Goal: Task Accomplishment & Management: Use online tool/utility

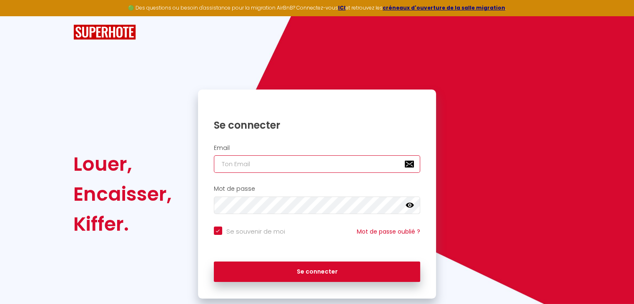
click at [255, 167] on input "email" at bounding box center [317, 164] width 207 height 18
click at [255, 168] on input "email" at bounding box center [317, 164] width 207 height 18
type input "p"
checkbox input "true"
type input "pi"
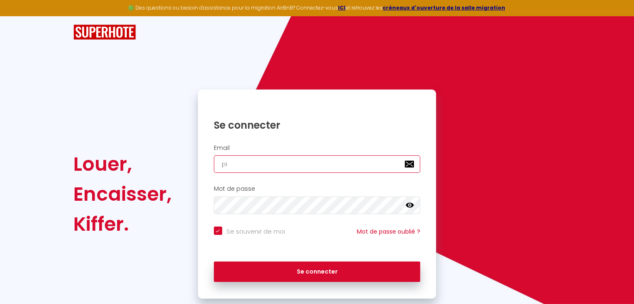
checkbox input "true"
type input "pie"
checkbox input "true"
type input "pier"
checkbox input "true"
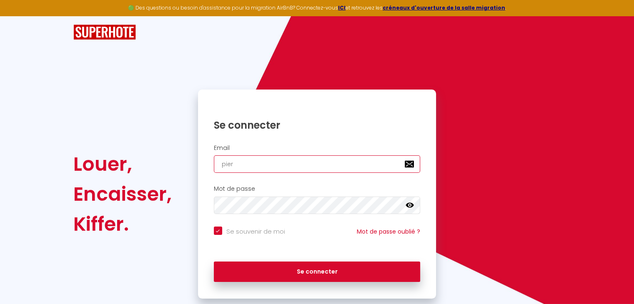
type input "pierr"
checkbox input "true"
type input "pierre"
checkbox input "true"
type input "pierre/"
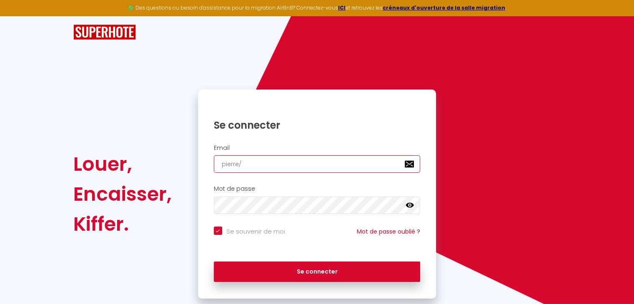
checkbox input "true"
type input "pierre"
checkbox input "true"
type input "pierre."
checkbox input "true"
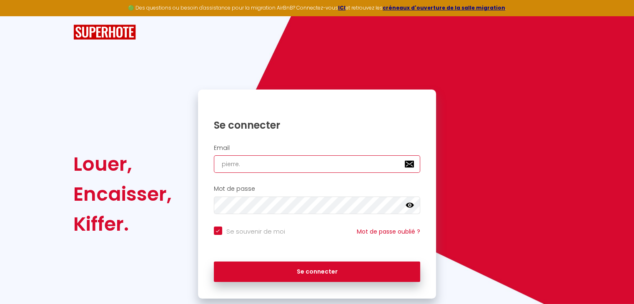
type input "pierre.m"
checkbox input "true"
type input "[DOMAIN_NAME]"
checkbox input "true"
type input "pierre.mae"
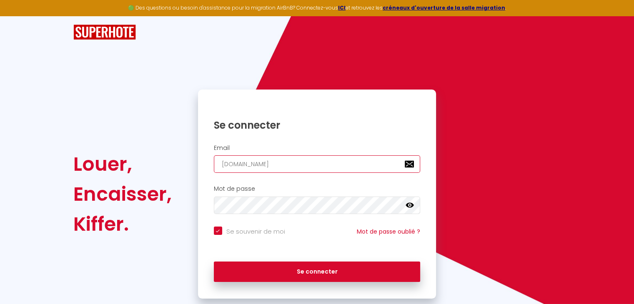
checkbox input "true"
type input "pierre.[PERSON_NAME]"
checkbox input "true"
type input "pierre.maeso"
checkbox input "true"
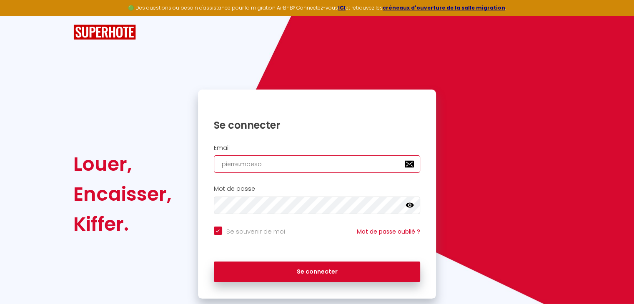
type input "pierre.maeso@"
checkbox input "true"
type input "pierre.maeso@m"
checkbox input "true"
type input "pierre.maeso@ma"
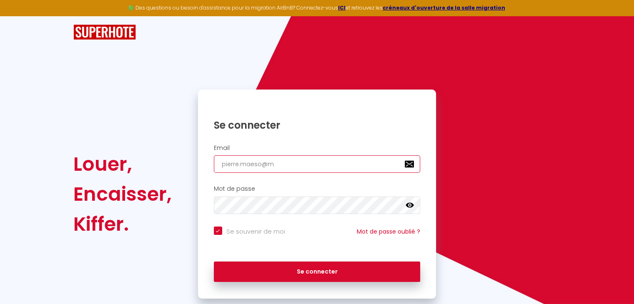
checkbox input "true"
type input "pierre.maeso@map"
checkbox input "true"
type input "pierre.maeso@mapi"
checkbox input "true"
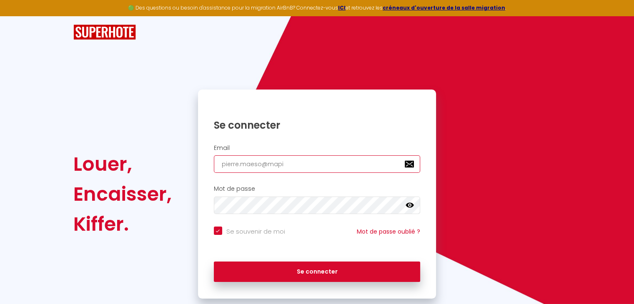
type input "pierre.maeso@mapih"
checkbox input "true"
type input "pierre.maeso@mapiho"
checkbox input "true"
type input "pierre.maeso@mapihol"
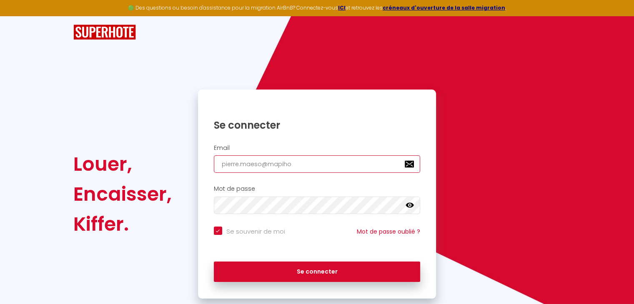
checkbox input "true"
type input "pierre.maeso@mapihold"
checkbox input "true"
type input "pierre.maeso@mapiholdi"
checkbox input "true"
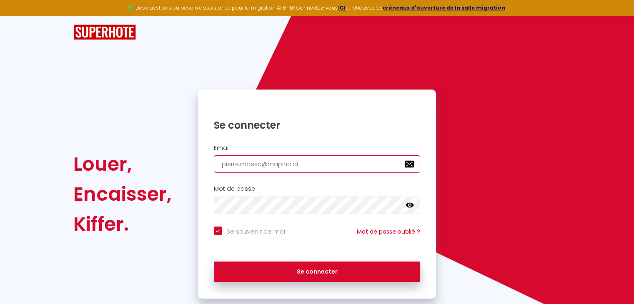
type input "pierre.maeso@mapiholdin"
checkbox input "true"
type input "pierre.maeso@mapiholding"
checkbox input "true"
type input "pierre.maeso@mapiholding."
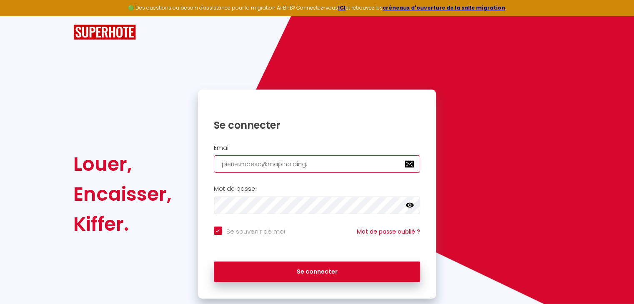
checkbox input "true"
type input "pierre.maeso@mapiholding.c"
checkbox input "true"
type input "[EMAIL_ADDRESS][DOMAIN_NAME]"
checkbox input "true"
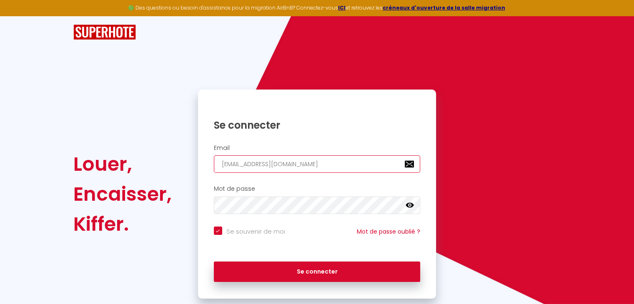
type input "[EMAIL_ADDRESS][DOMAIN_NAME]"
checkbox input "true"
type input "[EMAIL_ADDRESS][DOMAIN_NAME]"
click at [409, 206] on icon at bounding box center [409, 205] width 8 height 8
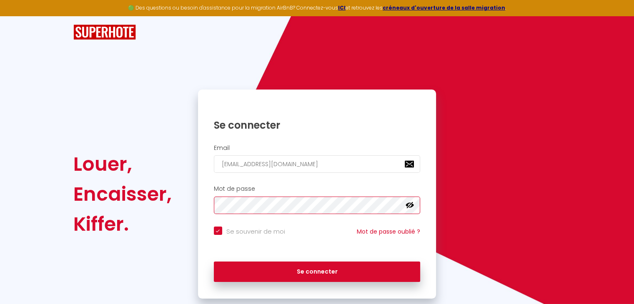
click at [214, 262] on button "Se connecter" at bounding box center [317, 272] width 207 height 21
checkbox input "true"
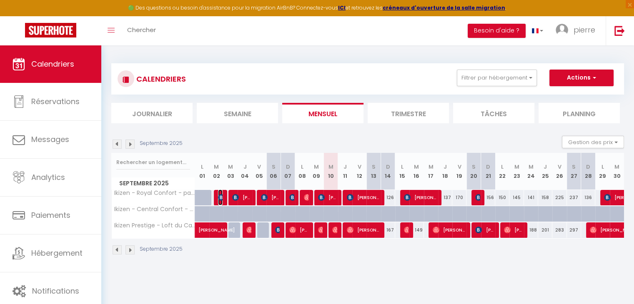
click at [221, 200] on img at bounding box center [221, 197] width 7 height 7
select select "OK"
select select "0"
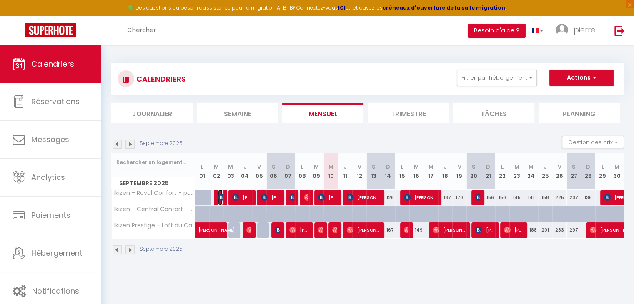
select select "1"
select select
select select "28839"
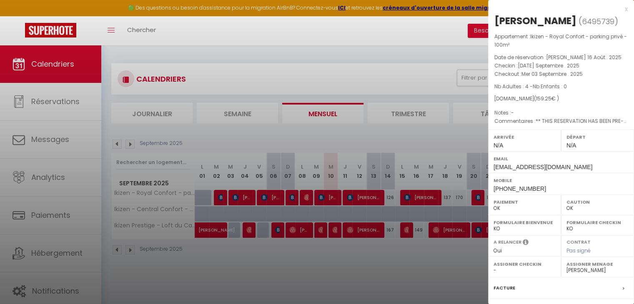
click at [241, 200] on div at bounding box center [317, 152] width 634 height 304
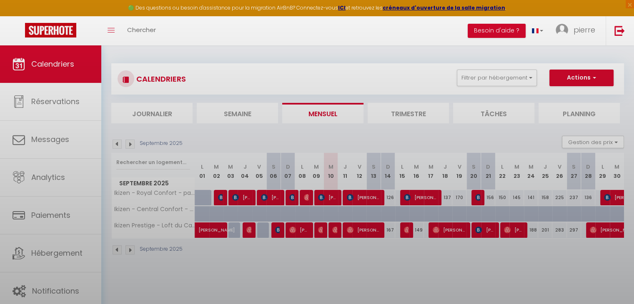
click at [241, 200] on body "🟢 Des questions ou besoin d'assistance pour la migration AirBnB? Connectez-vous…" at bounding box center [317, 197] width 634 height 304
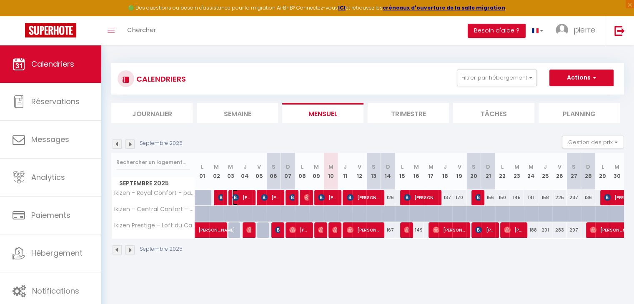
click at [241, 200] on span "[PERSON_NAME]" at bounding box center [241, 198] width 19 height 16
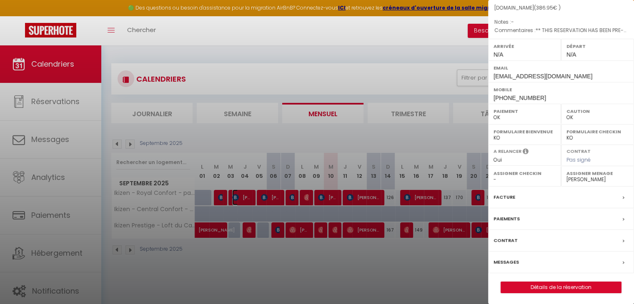
scroll to position [91, 0]
click at [518, 200] on div "Facture" at bounding box center [561, 197] width 146 height 22
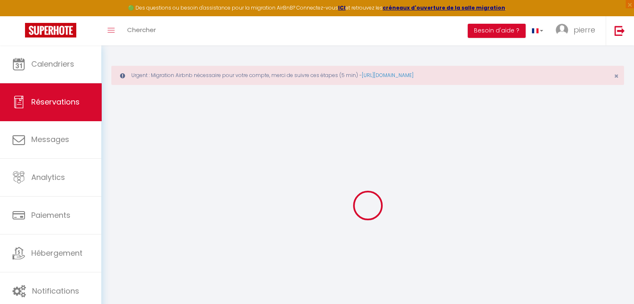
select select "cleaning"
select select "taxes"
select select
checkbox input "false"
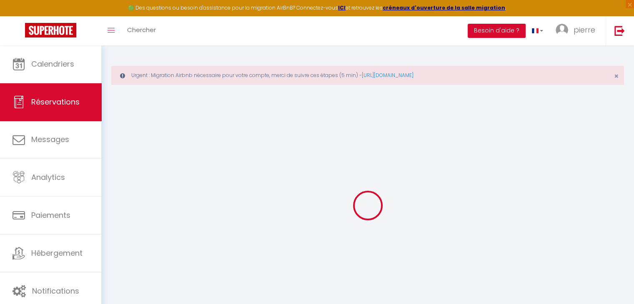
type textarea "** THIS RESERVATION HAS BEEN PRE-PAID ** BOOKING NOTE : Payment charge is EUR 5…"
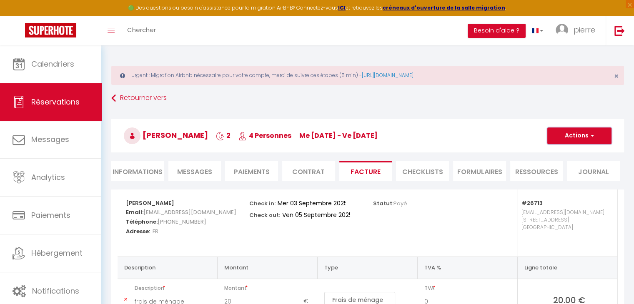
click at [598, 135] on button "Actions" at bounding box center [579, 136] width 64 height 17
click at [568, 162] on link "Aperçu et éditer" at bounding box center [573, 165] width 70 height 11
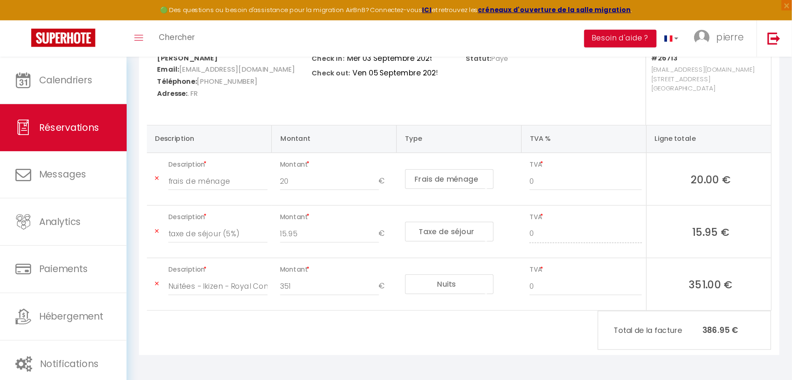
scroll to position [82, 0]
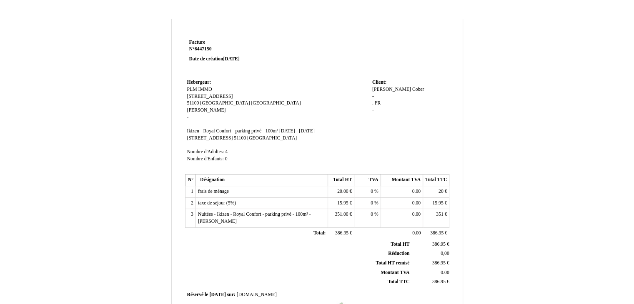
click at [203, 91] on span "PLM IMMO" at bounding box center [199, 89] width 25 height 5
click at [203, 90] on input "PLM IMMO" at bounding box center [235, 90] width 96 height 9
click at [236, 77] on td "Hebergeur: Hebergeur: PLM IMMO PLM IMMO [STREET_ADDRESS] [STREET_ADDRESS] [PERS…" at bounding box center [277, 125] width 185 height 97
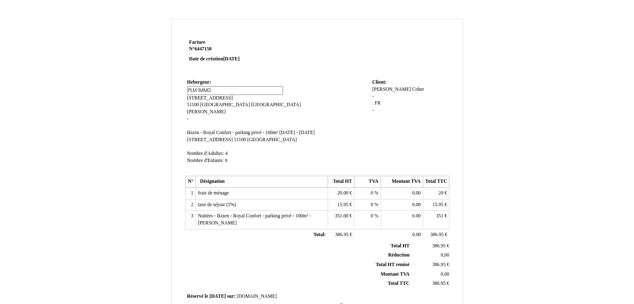
type input "MAESO"
click at [207, 89] on td "Hebergeur: Hebergeur: MAESO MAESO 21 RUE DE COURCELLES 21 RUE DE COURCELLES 511…" at bounding box center [277, 124] width 185 height 95
click at [197, 89] on span "MAESO" at bounding box center [195, 89] width 17 height 5
click at [197, 89] on input "MAESO" at bounding box center [235, 90] width 96 height 9
click at [196, 98] on span "21 RUE DE COURCELLES" at bounding box center [210, 96] width 46 height 5
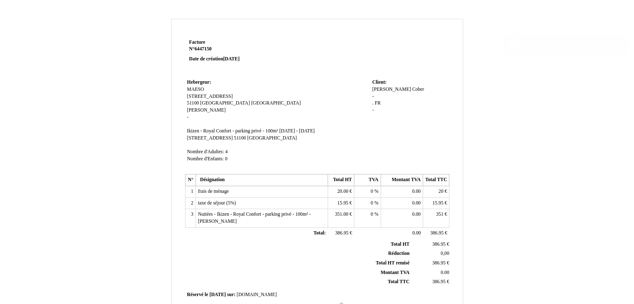
click at [0, 0] on input "21 RUE DE COURCELLES" at bounding box center [0, 0] width 0 height 0
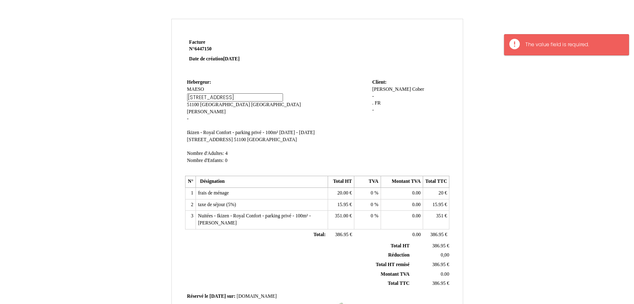
click at [196, 98] on input "21 RUE DE COURCELLES" at bounding box center [235, 97] width 96 height 9
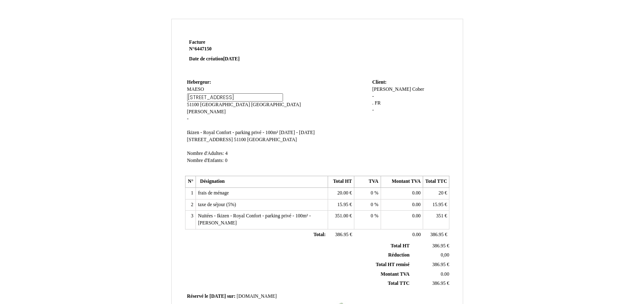
type input "17 RUE DU CHAMP DE MARS"
click at [200, 106] on td "Hebergeur: Hebergeur: MAESO MAESO 21 RUE DE COURCELLES 21 RUE DE COURCELLES 511…" at bounding box center [277, 125] width 185 height 97
click at [194, 110] on span "Pierre" at bounding box center [206, 110] width 39 height 5
click at [194, 110] on input "Pierre" at bounding box center [235, 111] width 96 height 9
click at [281, 95] on td "Hebergeur: Hebergeur: MAESO MAESO 17 RUE DU CHAMP DE MARS 17 RUE DU CHAMP DE MA…" at bounding box center [277, 125] width 185 height 97
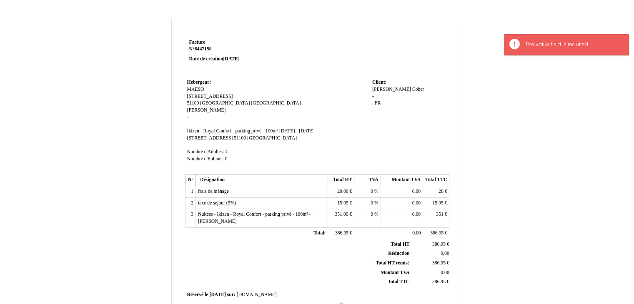
click at [230, 60] on span "11 August 2025" at bounding box center [231, 58] width 16 height 5
click at [218, 59] on strong "Date de création 11 August 2025" at bounding box center [214, 58] width 50 height 5
click at [283, 66] on p at bounding box center [239, 68] width 100 height 7
click at [228, 60] on span "11 August 2025" at bounding box center [231, 58] width 16 height 5
click at [245, 69] on p at bounding box center [239, 68] width 100 height 7
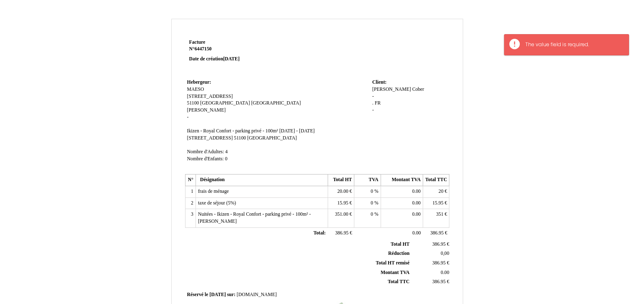
click at [217, 99] on td "Hebergeur: Hebergeur: MAESO MAESO 17 RUE DU CHAMP DE MARS 17 RUE DU CHAMP DE MA…" at bounding box center [277, 124] width 185 height 95
click at [197, 112] on td "Hebergeur: Hebergeur: MAESO MAESO 17 RUE DU CHAMP DE MARS 17 RUE DU CHAMP DE MA…" at bounding box center [277, 124] width 185 height 95
click at [195, 112] on span "Pierre" at bounding box center [206, 110] width 39 height 5
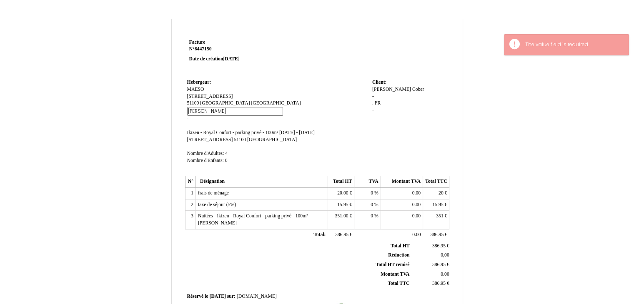
click at [195, 112] on input "Pierre" at bounding box center [235, 111] width 96 height 9
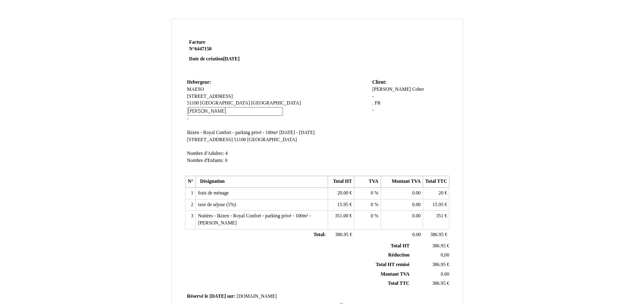
type input "M"
type input "6"
type input "-"
click at [243, 84] on td "Hebergeur: Hebergeur: MAESO MAESO 17 RUE DU CHAMP DE MARS 17 RUE DU CHAMP DE MA…" at bounding box center [277, 125] width 185 height 97
click at [230, 57] on span "11 August 2025" at bounding box center [231, 58] width 16 height 5
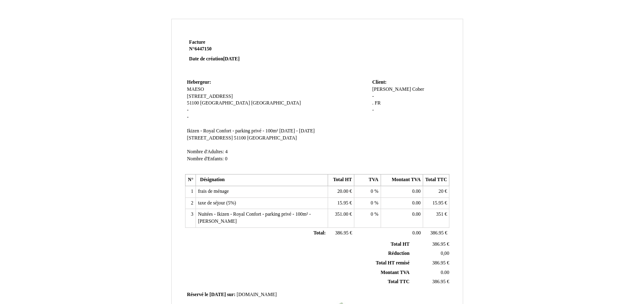
click at [230, 57] on span "11 August 2025" at bounding box center [231, 58] width 16 height 5
click at [225, 59] on span "11 August 2025" at bounding box center [231, 58] width 16 height 5
click at [210, 54] on p "Facture Facture N° 6447150 6447150 Date de création 11 August 2025" at bounding box center [239, 50] width 100 height 23
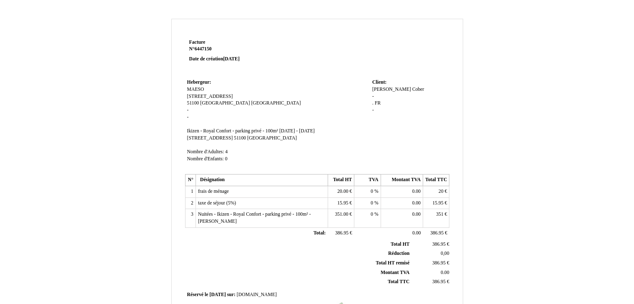
click at [209, 45] on p "Facture Facture N° 6447150 6447150 Date de création 11 August 2025" at bounding box center [239, 50] width 100 height 23
click at [203, 51] on span "6447150" at bounding box center [203, 48] width 17 height 5
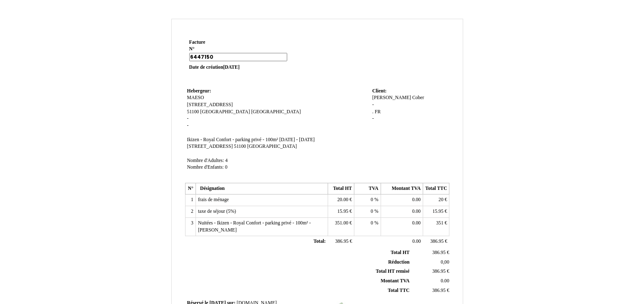
click at [210, 62] on p "Facture Facture N° 6447150 6447150 Date de création 11 August 2025" at bounding box center [239, 55] width 100 height 32
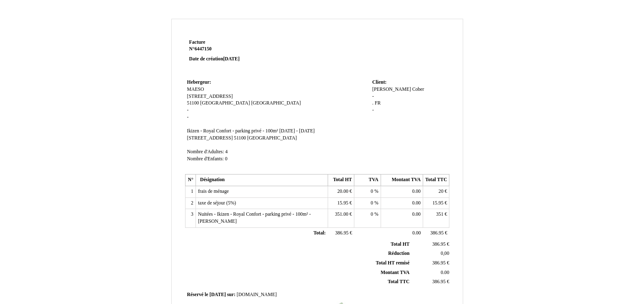
click at [210, 61] on strong "Date de création 11 August 2025" at bounding box center [214, 58] width 50 height 5
click at [239, 60] on span "11 August 2025" at bounding box center [231, 58] width 16 height 5
click at [239, 59] on span "11 August 2025" at bounding box center [231, 58] width 16 height 5
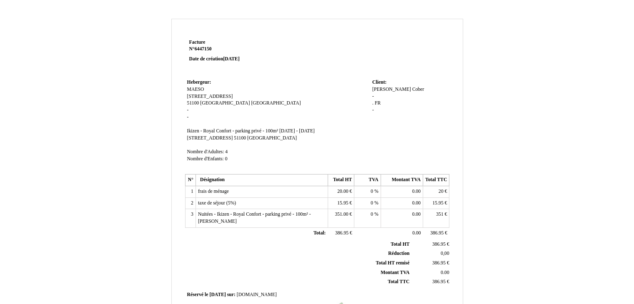
click at [239, 59] on span "11 August 2025" at bounding box center [231, 58] width 16 height 5
click at [270, 84] on td "Hebergeur: Hebergeur: MAESO MAESO 17 RUE DU CHAMP DE MARS 17 RUE DU CHAMP DE MA…" at bounding box center [277, 124] width 185 height 95
click at [214, 61] on strong "Date de création 11 August 2025" at bounding box center [214, 58] width 50 height 5
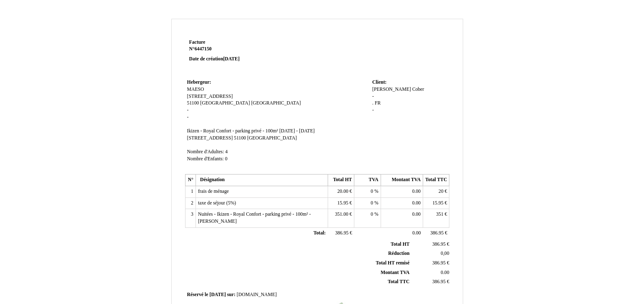
click at [214, 61] on strong "Date de création 11 August 2025" at bounding box center [214, 58] width 50 height 5
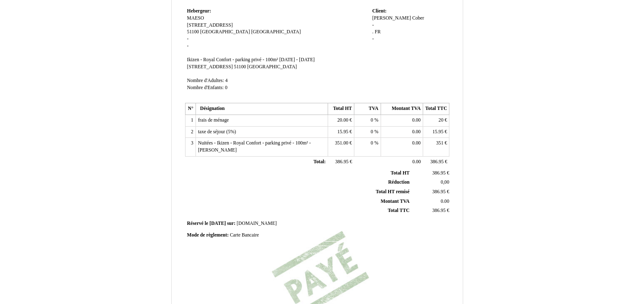
scroll to position [198, 0]
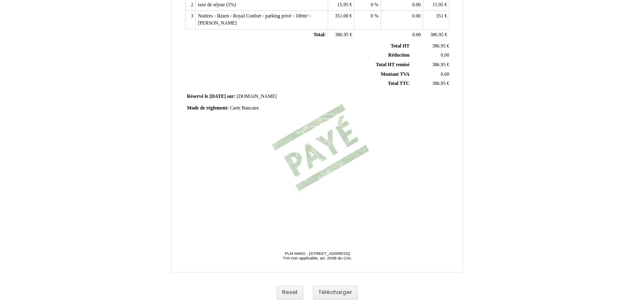
click at [323, 251] on span "PLM IMMO - 21 RUE DE COURCELLES, 51100, REIMS, France -" at bounding box center [317, 253] width 65 height 5
click at [317, 253] on input "PLM IMMO - 21 RUE DE COURCELLES, 51100, REIMS, France" at bounding box center [317, 254] width 80 height 6
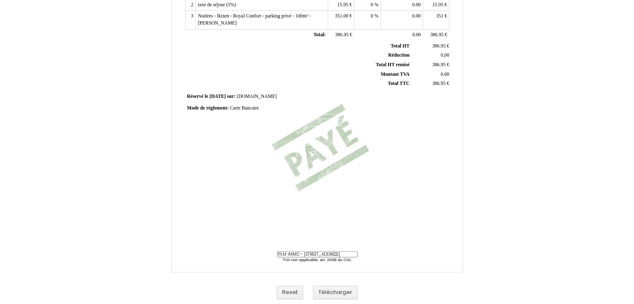
click at [318, 252] on input "PLM IMMO - 21 RUE DE COURCELLES, 51100, REIMS, France" at bounding box center [317, 254] width 80 height 6
click at [300, 251] on input "PLM IMMO - 21 RUE DE COURCELLES, 51100, REIMS, France" at bounding box center [317, 254] width 80 height 6
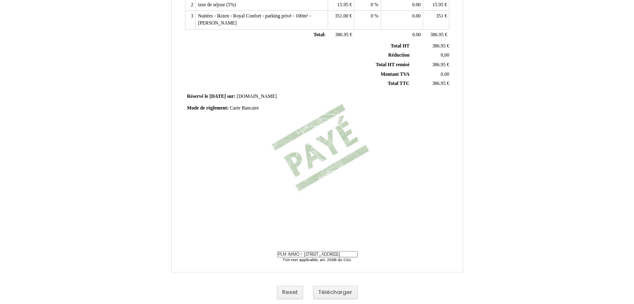
drag, startPoint x: 300, startPoint y: 253, endPoint x: 269, endPoint y: 253, distance: 30.8
click at [269, 253] on span "PLM IMMO - 21 RUE DE COURCELLES, 51100, REIMS, France - PLM IMMO - 21 RUE DE CO…" at bounding box center [317, 261] width 163 height 21
click at [302, 252] on input "PLM IMMO - 21 RUE DE COURCELLES, 51100, REIMS, France" at bounding box center [317, 254] width 80 height 6
drag, startPoint x: 291, startPoint y: 253, endPoint x: 315, endPoint y: 255, distance: 24.3
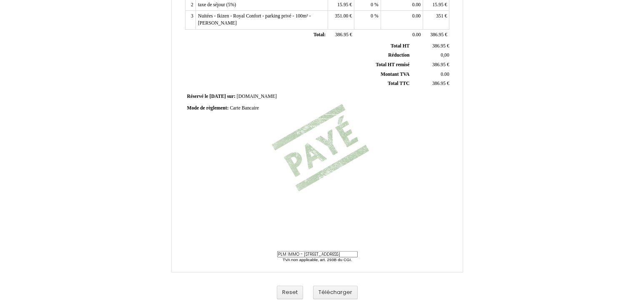
click at [315, 255] on input "PLM IMMO - 21 RUE DE COURCELLES, 51100, REIMS, France" at bounding box center [317, 254] width 80 height 6
type input "REIMS, France"
click at [367, 222] on div "Facture Facture N° 6447150 6447150 Date de création 11 August 2025 Hebergeur: H…" at bounding box center [316, 36] width 267 height 394
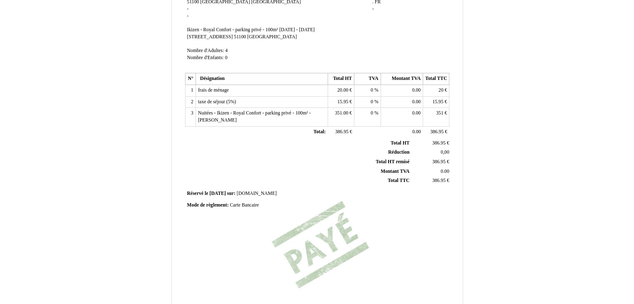
scroll to position [73, 0]
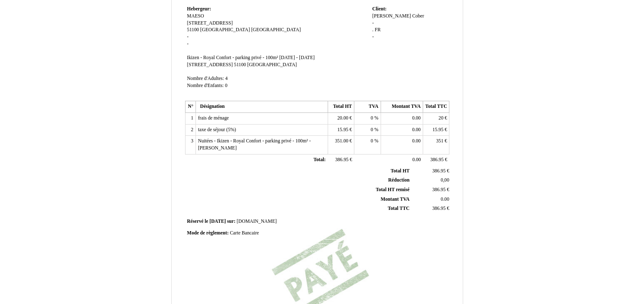
click at [225, 224] on span "2025-08-11" at bounding box center [217, 221] width 16 height 5
click at [248, 204] on th "Montant TVA Montant TVA" at bounding box center [298, 200] width 225 height 10
click at [233, 224] on span "sur:" at bounding box center [231, 221] width 8 height 5
click at [225, 225] on span "2025-08-11" at bounding box center [217, 222] width 16 height 5
type input "2"
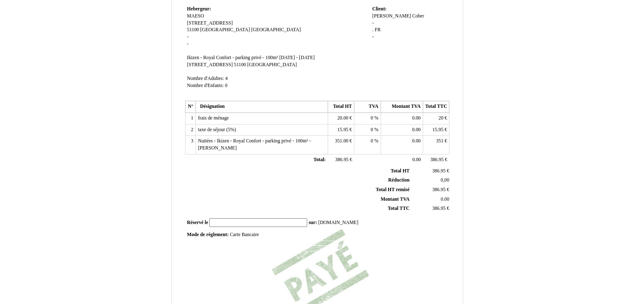
type input "6"
type input "-"
click at [199, 195] on th "Total HT remisé Total HT remisé" at bounding box center [298, 190] width 225 height 10
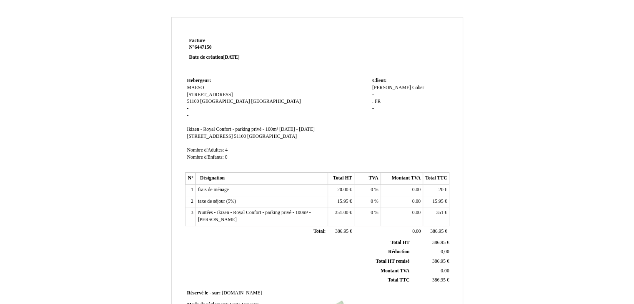
scroll to position [0, 0]
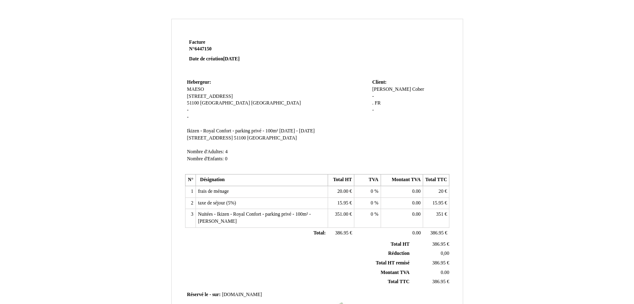
click at [228, 160] on td "Hebergeur: Hebergeur: MAESO MAESO 17 RUE DU CHAMP DE MARS 17 RUE DU CHAMP DE MA…" at bounding box center [277, 124] width 185 height 95
click at [226, 155] on span "4" at bounding box center [226, 151] width 3 height 5
click at [226, 158] on input "4" at bounding box center [273, 153] width 96 height 9
type input "1"
click at [333, 160] on td "Hebergeur: Hebergeur: MAESO MAESO 17 RUE DU CHAMP DE MARS 17 RUE DU CHAMP DE MA…" at bounding box center [277, 124] width 185 height 95
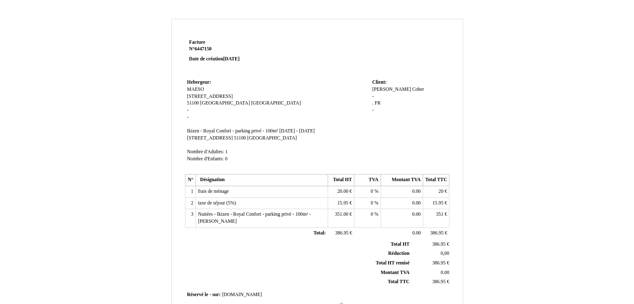
click at [238, 141] on span "51100" at bounding box center [240, 137] width 12 height 5
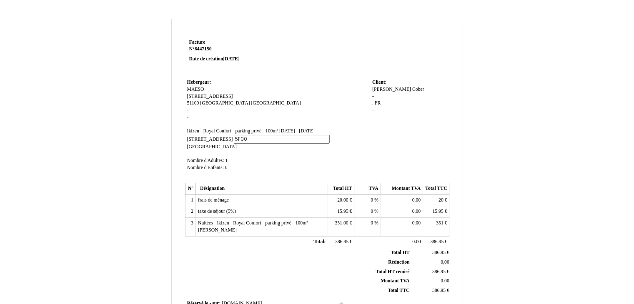
click at [222, 142] on span "[STREET_ADDRESS]" at bounding box center [210, 139] width 46 height 5
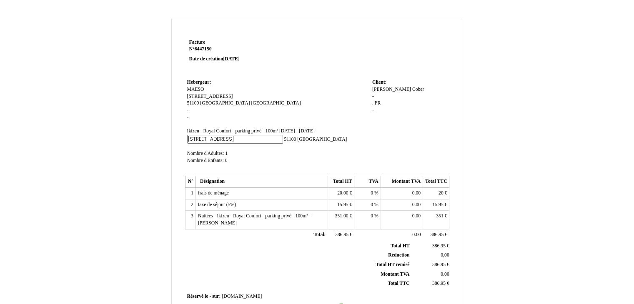
click at [232, 144] on input "[STREET_ADDRESS]" at bounding box center [235, 139] width 96 height 9
type input "17 rue du champ mars"
click at [290, 130] on span "me 03 septembre 2025 - ve 05 septembre 2025" at bounding box center [296, 130] width 35 height 5
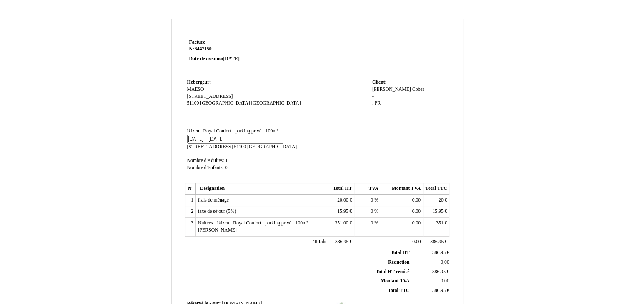
scroll to position [0, 55]
click at [283, 135] on input "me 03 septembre 2025 - ve 05 septembre 2025" at bounding box center [235, 139] width 96 height 9
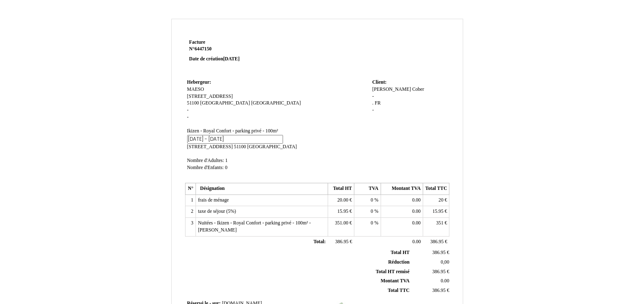
type input "me 02 septembre 2025 - ve 06 septembre 2025"
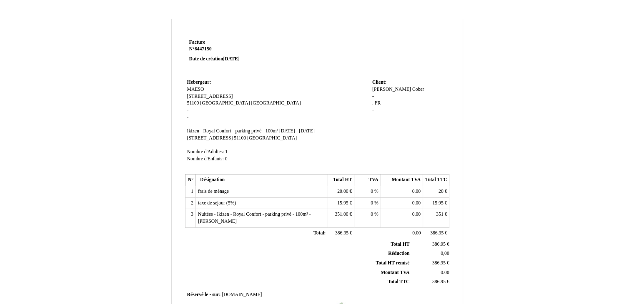
click at [292, 97] on td "Hebergeur: Hebergeur: MAESO MAESO 17 RUE DU CHAMP DE MARS 17 RUE DU CHAMP DE MA…" at bounding box center [277, 124] width 185 height 95
click at [257, 131] on span "Ikizen - Royal Confort - parking privé - 100m²" at bounding box center [232, 130] width 91 height 5
click at [257, 131] on span "Ikizen - Royal Confort - parking privé - 100m² Ikizen - Royal Confort - parking…" at bounding box center [253, 132] width 133 height 5
click at [277, 130] on span "Ikizen - Royal Confort - parking privé - 100m²" at bounding box center [232, 130] width 91 height 5
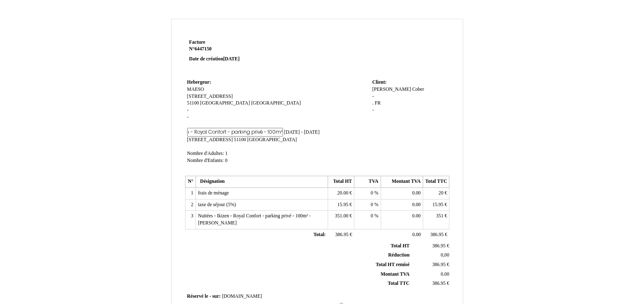
click at [236, 134] on input "Ikizen - Royal Confort - parking privé - 100m²" at bounding box center [235, 132] width 96 height 9
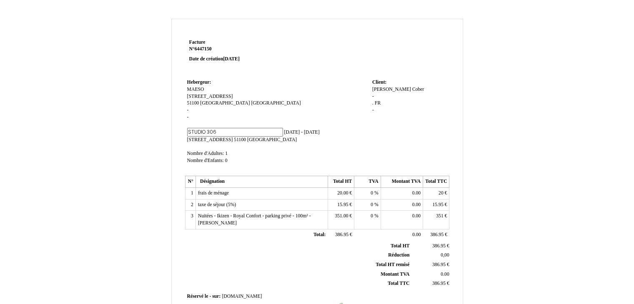
type input "studio 306 //"
click at [390, 149] on td "Client: Client: Nathalie Nathalie Cober Cober - . . FR FR -" at bounding box center [409, 125] width 79 height 97
click at [383, 89] on span "[PERSON_NAME]" at bounding box center [391, 89] width 39 height 5
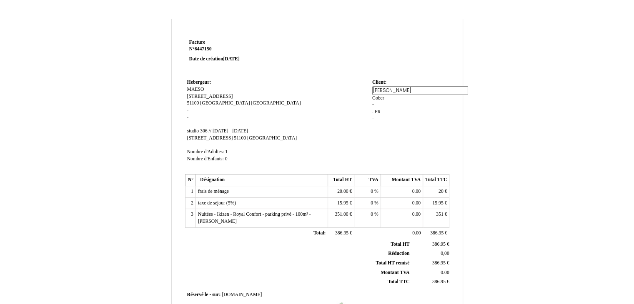
click at [383, 89] on input "[PERSON_NAME]" at bounding box center [420, 90] width 96 height 9
paste input "Ellert Jóhannsson"
type input "Ellert Jóhannsson"
click at [446, 110] on div "Nathalie Nathalie Cober Cober - . . FR FR -" at bounding box center [409, 107] width 75 height 43
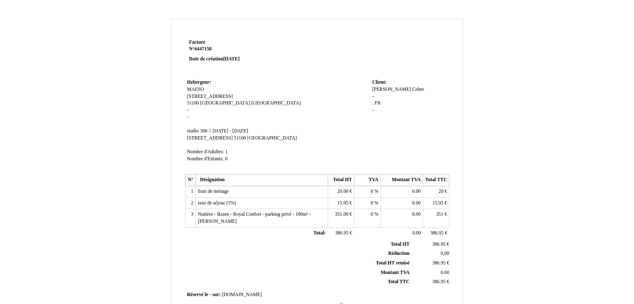
click at [417, 91] on span "Cober" at bounding box center [418, 89] width 12 height 5
click at [417, 91] on div "Ellert Jóhannsson Ellert Jóhannsson Cober Cober - . . FR FR -" at bounding box center [409, 103] width 75 height 35
drag, startPoint x: 418, startPoint y: 89, endPoint x: 412, endPoint y: 89, distance: 6.7
click at [418, 89] on span "Cober" at bounding box center [418, 89] width 12 height 5
click at [384, 98] on input "Cober" at bounding box center [420, 97] width 96 height 9
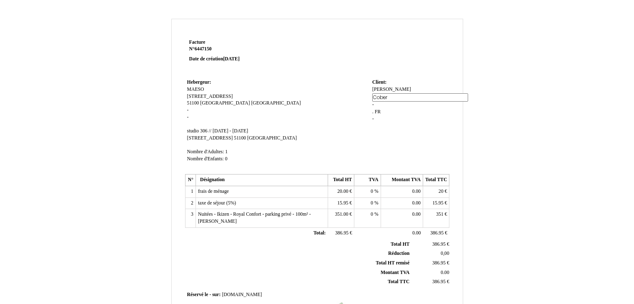
click at [384, 98] on input "Cober" at bounding box center [420, 97] width 96 height 9
type input "-"
click at [487, 99] on div "Facture Facture N° 6447150 6447150 Date de création 11 August 2025 Hebergeur: H…" at bounding box center [317, 261] width 488 height 484
click at [340, 192] on span "20.00" at bounding box center [342, 191] width 11 height 5
click at [0, 0] on input "20.00" at bounding box center [0, 0] width 0 height 0
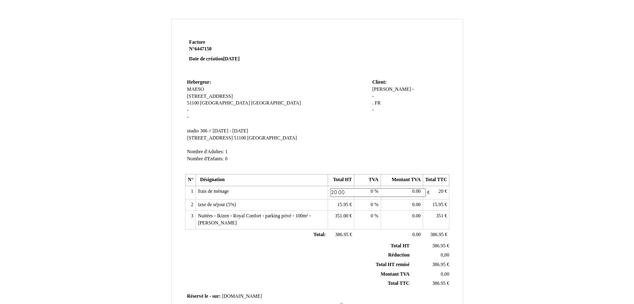
click at [227, 193] on span "frais de ménage" at bounding box center [213, 191] width 31 height 5
click at [228, 193] on input "frais de ménage" at bounding box center [246, 192] width 96 height 9
click at [337, 191] on span "20.00" at bounding box center [342, 191] width 11 height 5
click at [337, 191] on input "20.00" at bounding box center [378, 192] width 96 height 9
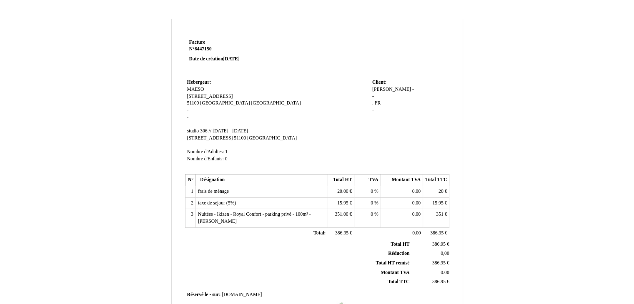
click at [347, 188] on td "20.00 20.00 €" at bounding box center [341, 192] width 26 height 12
click at [345, 190] on span "20.00" at bounding box center [342, 191] width 11 height 5
click at [344, 191] on input "20.00" at bounding box center [378, 192] width 96 height 9
click at [343, 192] on input "20.00" at bounding box center [378, 192] width 96 height 9
type input "0"
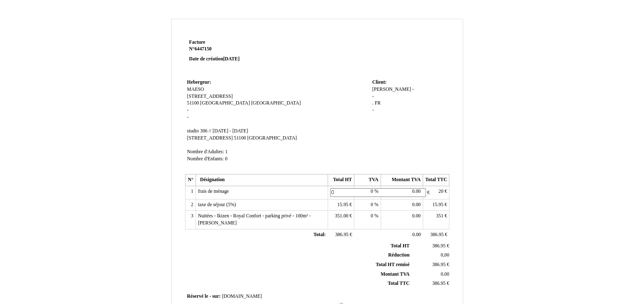
click at [473, 193] on div "Facture Facture N° 6447150 6447150 Date de création 11 August 2025 Hebergeur: H…" at bounding box center [317, 261] width 488 height 484
click at [438, 193] on td "20 20 €" at bounding box center [436, 192] width 26 height 12
click at [439, 192] on span "20" at bounding box center [440, 191] width 5 height 5
click at [0, 0] on input "20" at bounding box center [0, 0] width 0 height 0
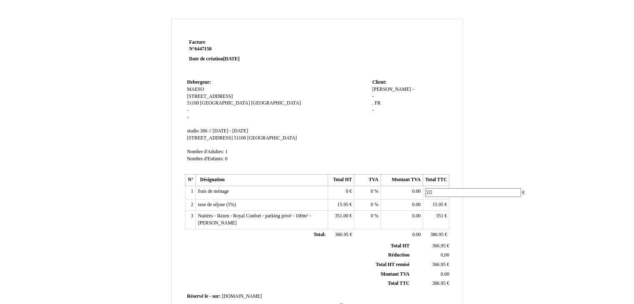
click at [440, 192] on input "20" at bounding box center [473, 192] width 96 height 9
type input "0"
click at [497, 174] on div "Facture Facture N° 6447150 6447150 Date de création 11 August 2025 Hebergeur: H…" at bounding box center [317, 261] width 488 height 484
click at [345, 202] on span "15.95" at bounding box center [342, 202] width 11 height 5
click at [345, 202] on input "15.95" at bounding box center [378, 204] width 96 height 9
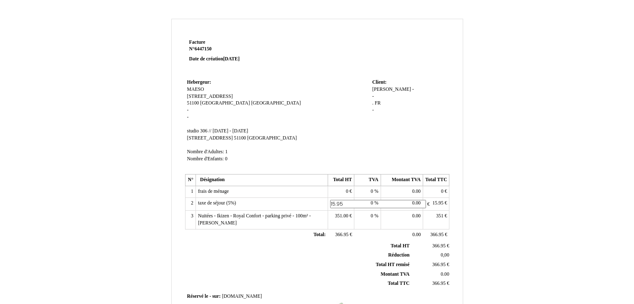
click at [345, 202] on input "15.95" at bounding box center [378, 204] width 96 height 9
type input "8.91"
click at [467, 175] on div "Facture Facture N° 6447150 6447150 Date de création 11 August 2025 Hebergeur: H…" at bounding box center [317, 261] width 488 height 484
click at [373, 203] on span "0" at bounding box center [371, 202] width 3 height 5
click at [363, 204] on input "0" at bounding box center [404, 204] width 96 height 9
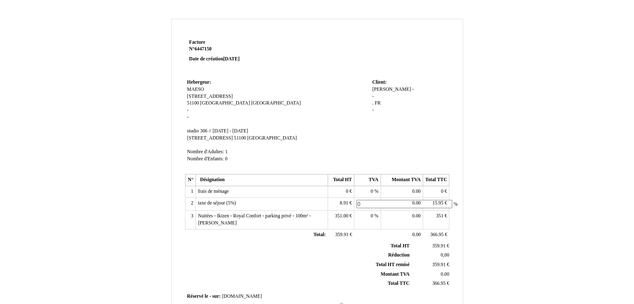
click at [363, 204] on input "0" at bounding box center [404, 204] width 96 height 9
type input "6"
type input "5"
click at [536, 165] on div "Facture Facture N° 6447150 6447150 Date de création 11 August 2025 Hebergeur: H…" at bounding box center [317, 261] width 488 height 484
click at [443, 203] on span "15.95" at bounding box center [437, 202] width 11 height 5
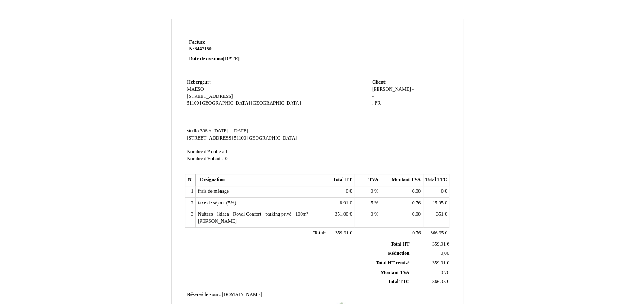
click at [0, 0] on input "15.95" at bounding box center [0, 0] width 0 height 0
type input "8.91"
click at [552, 140] on div "Facture Facture N° 6447150 6447150 Date de création 11 August 2025 Hebergeur: H…" at bounding box center [317, 261] width 488 height 484
click at [342, 202] on span "8.91" at bounding box center [344, 202] width 8 height 5
click at [343, 202] on input "8.91" at bounding box center [378, 204] width 96 height 9
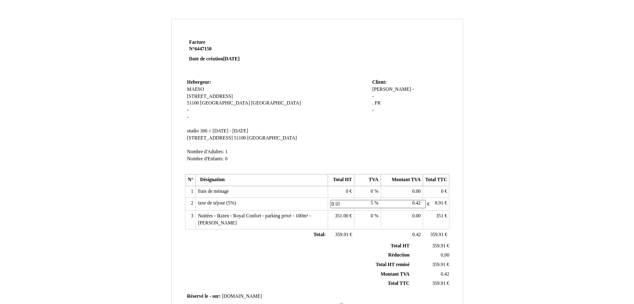
click at [592, 156] on div "Facture Facture N° 6447150 6447150 Date de création 11 August 2025 Hebergeur: H…" at bounding box center [317, 256] width 634 height 493
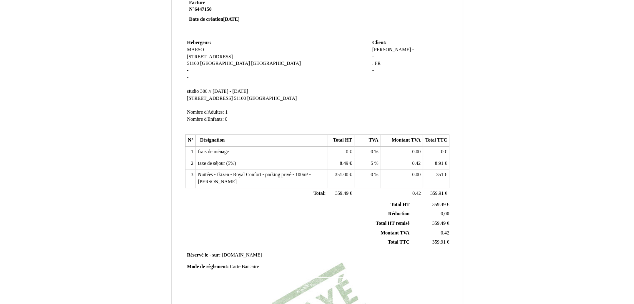
scroll to position [42, 0]
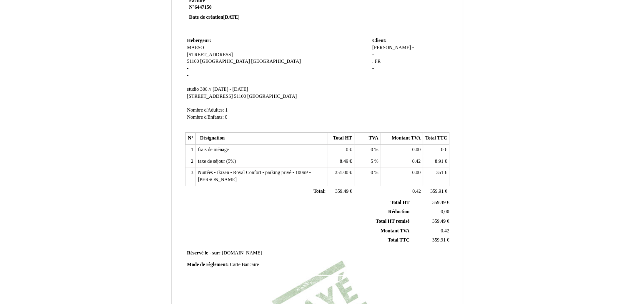
click at [370, 161] on td "5 5 %" at bounding box center [367, 162] width 26 height 12
click at [370, 161] on span "5" at bounding box center [371, 161] width 3 height 5
click at [371, 161] on input "5" at bounding box center [404, 162] width 96 height 9
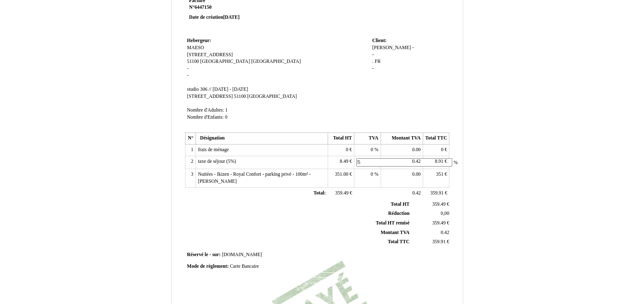
type input "0"
click at [563, 130] on div "Facture Facture N° 6447150 6447150 Date de création 11 August 2025 Hebergeur: H…" at bounding box center [317, 215] width 634 height 493
click at [554, 127] on div "Facture Facture N° 6447150 6447150 Date de création 11 August 2025 Hebergeur: H…" at bounding box center [317, 219] width 488 height 484
click at [437, 172] on span "351" at bounding box center [440, 172] width 8 height 5
click at [437, 172] on input "351" at bounding box center [473, 174] width 96 height 9
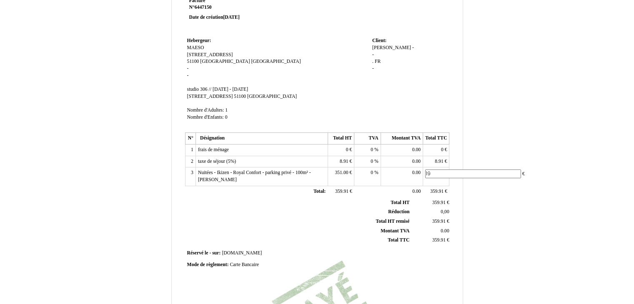
type input "196"
click at [534, 153] on div "Facture Facture N° 6447150 6447150 Date de création 11 August 2025 Hebergeur: H…" at bounding box center [317, 219] width 488 height 484
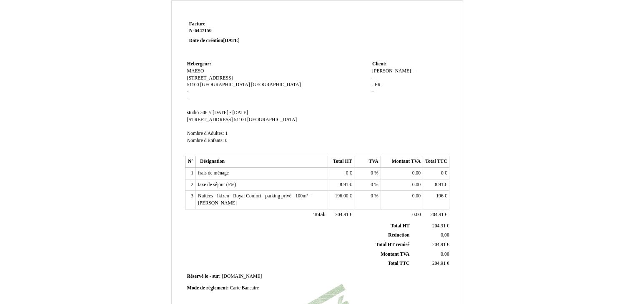
scroll to position [0, 0]
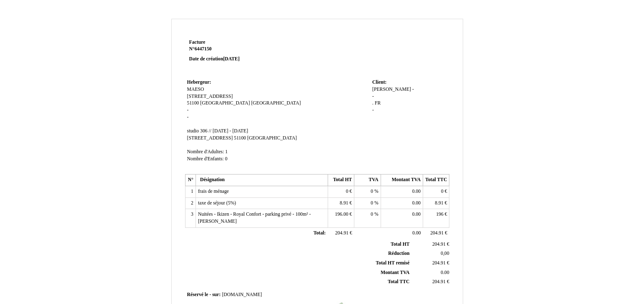
click at [232, 56] on span "11 August 2025" at bounding box center [231, 58] width 16 height 5
click at [232, 58] on span "11 August 2025" at bounding box center [231, 58] width 16 height 5
click at [226, 73] on td "Facture Facture N° 6447150 6447150 Date de création 11 August 2025" at bounding box center [238, 57] width 106 height 40
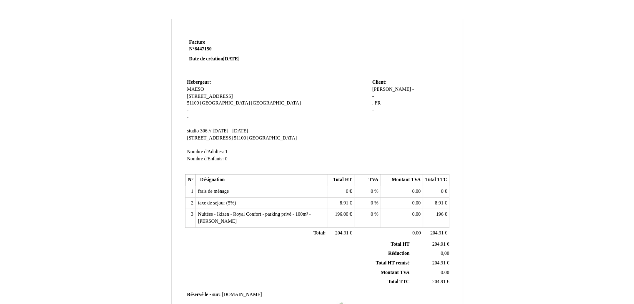
click at [209, 48] on span "6447150" at bounding box center [203, 48] width 17 height 5
click at [0, 0] on input "6447150" at bounding box center [0, 0] width 0 height 0
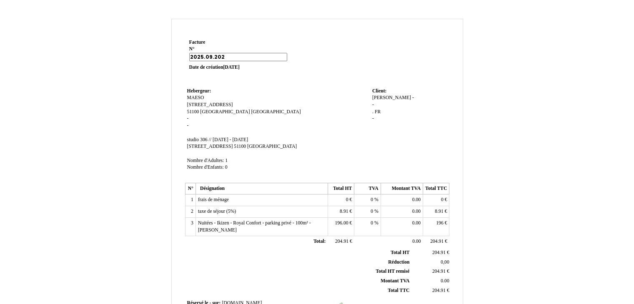
type input "2025.09.2025"
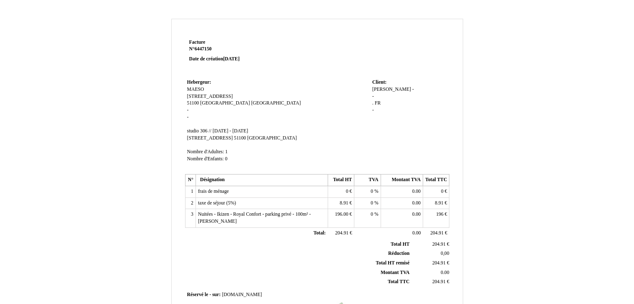
drag, startPoint x: 280, startPoint y: 89, endPoint x: 275, endPoint y: 85, distance: 6.2
click at [280, 89] on td "Hebergeur: Hebergeur: MAESO MAESO 17 RUE DU CHAMP DE MARS 17 RUE DU CHAMP DE MA…" at bounding box center [277, 124] width 185 height 95
click at [239, 60] on span "11 August 2025" at bounding box center [231, 58] width 16 height 5
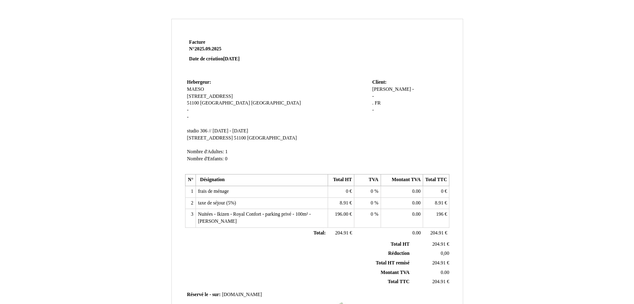
click at [239, 60] on span "11 August 2025" at bounding box center [231, 58] width 16 height 5
click at [219, 55] on p "Facture Facture N° 2025.09.2025 2025.09.2025 Date de création 11 August 2025" at bounding box center [239, 50] width 100 height 23
click at [220, 55] on p "Facture Facture N° 2025.09.2025 2025.09.2025 Date de création 11 August 2025" at bounding box center [239, 50] width 100 height 23
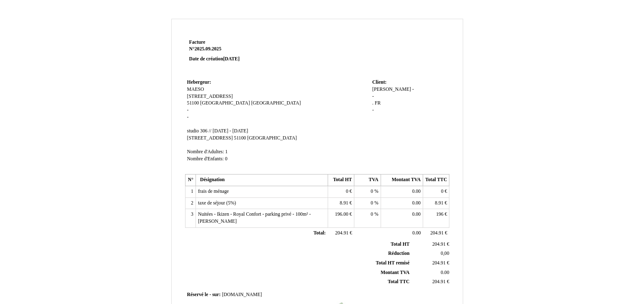
click at [222, 58] on strong "Date de création 11 August 2025" at bounding box center [214, 58] width 50 height 5
click at [310, 65] on td at bounding box center [370, 57] width 159 height 40
click at [409, 30] on div "Facture Facture N° 2025.09.2025 2025.09.2025 Date de création 11 August 2025 He…" at bounding box center [317, 245] width 292 height 452
click at [232, 60] on span "11 August 2025" at bounding box center [231, 58] width 16 height 5
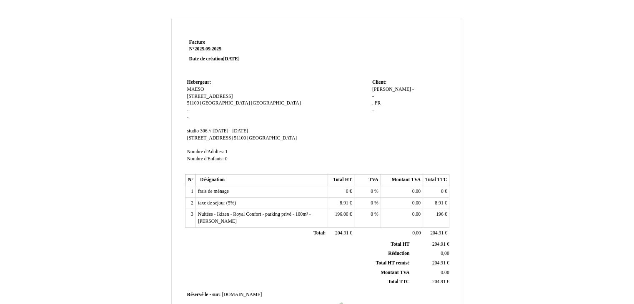
click at [232, 60] on span "11 August 2025" at bounding box center [231, 58] width 16 height 5
click at [224, 60] on span "11 August 2025" at bounding box center [231, 58] width 16 height 5
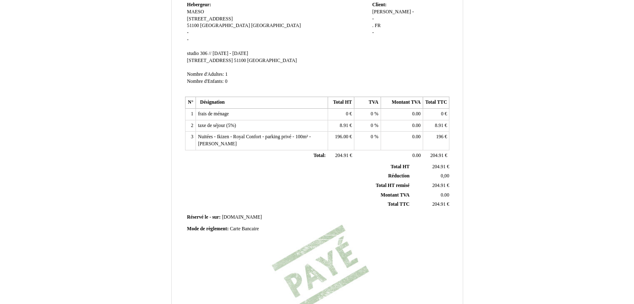
scroll to position [83, 0]
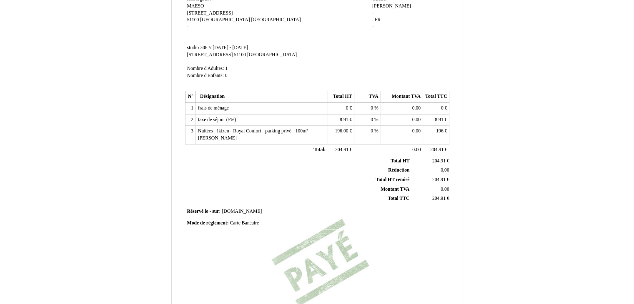
click at [236, 224] on span "Carte Bancaire" at bounding box center [244, 222] width 29 height 5
click at [236, 224] on input "Carte Bancaire" at bounding box center [278, 224] width 96 height 9
click at [236, 223] on input "Carte Bancaire" at bounding box center [278, 224] width 96 height 9
type input "6"
type input "-"
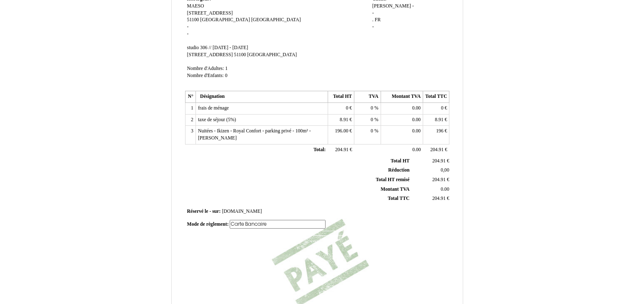
click at [358, 213] on td "Réservé le Réservé le - - sur: sur: Booking.com Booking.com" at bounding box center [317, 211] width 265 height 11
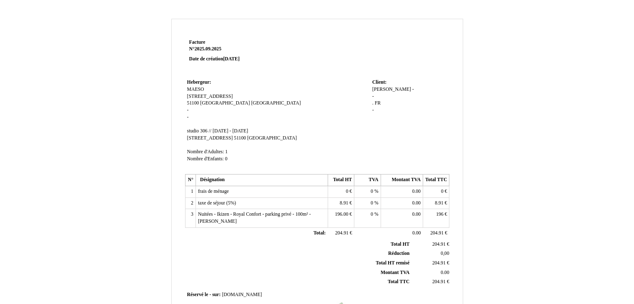
scroll to position [198, 0]
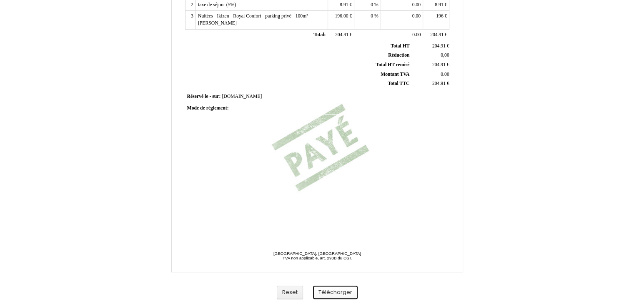
click at [342, 289] on button "Télécharger" at bounding box center [335, 293] width 45 height 14
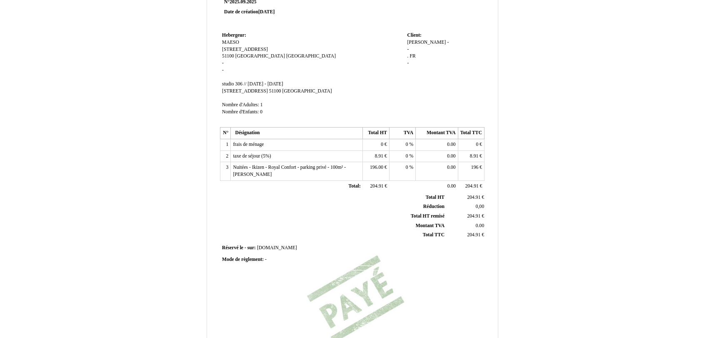
scroll to position [46, 0]
drag, startPoint x: 703, startPoint y: 86, endPoint x: 705, endPoint y: 92, distance: 6.6
click at [633, 92] on html "Facture Facture N° 2025.09.2025 2025.09.2025 Date de création 11 August 2025 He…" at bounding box center [352, 123] width 704 height 338
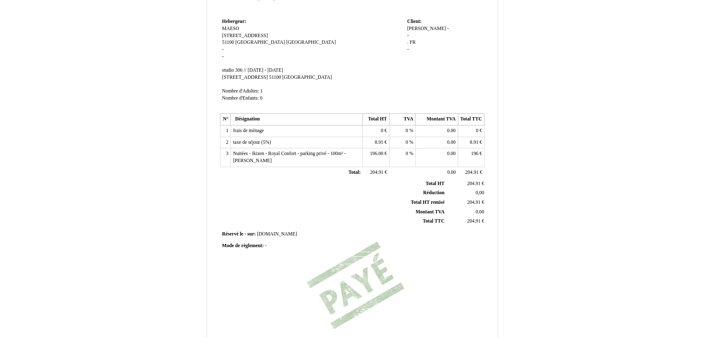
scroll to position [69, 0]
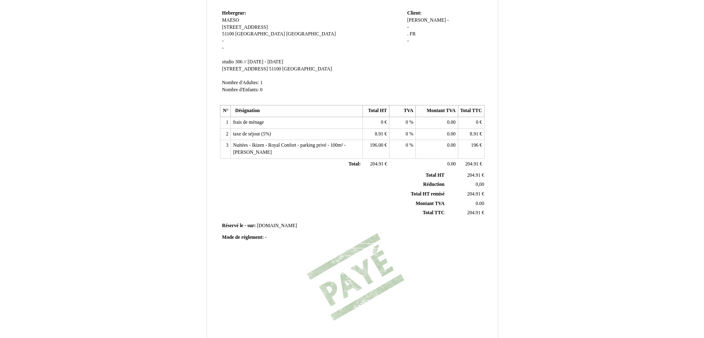
click at [613, 101] on div "Facture Facture N° 2025.09.2025 2025.09.2025 Date de création 11 August 2025 He…" at bounding box center [352, 187] width 704 height 493
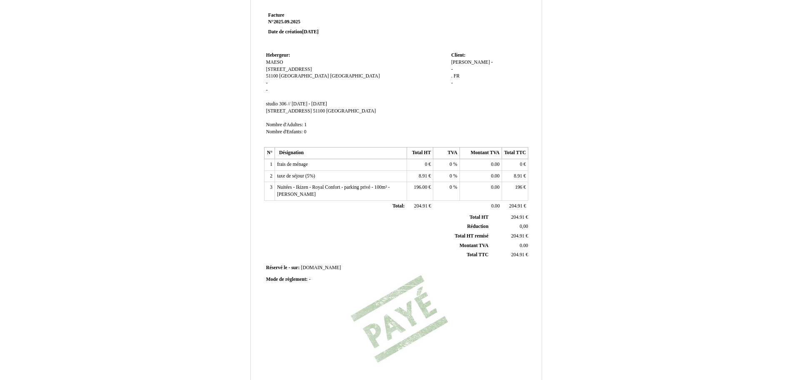
scroll to position [27, 0]
